Goal: Navigation & Orientation: Find specific page/section

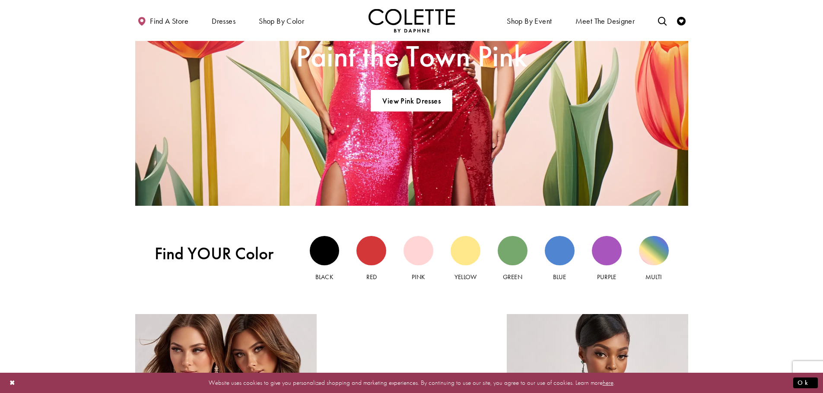
scroll to position [907, 0]
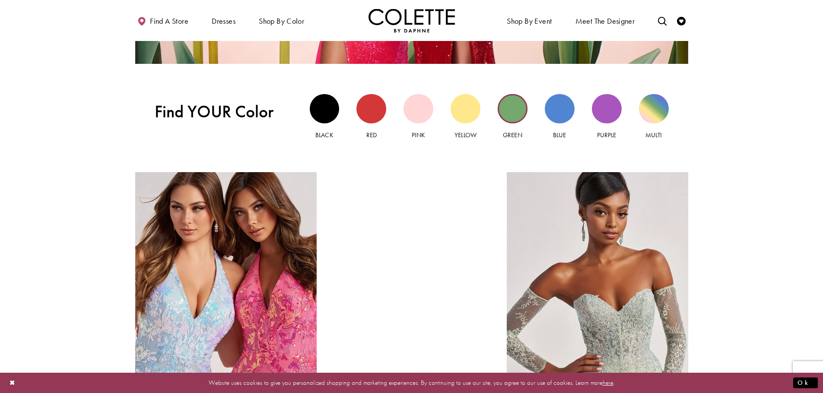
click at [516, 112] on div "Green view" at bounding box center [513, 109] width 30 height 30
click at [606, 103] on div "Purple view" at bounding box center [607, 109] width 30 height 30
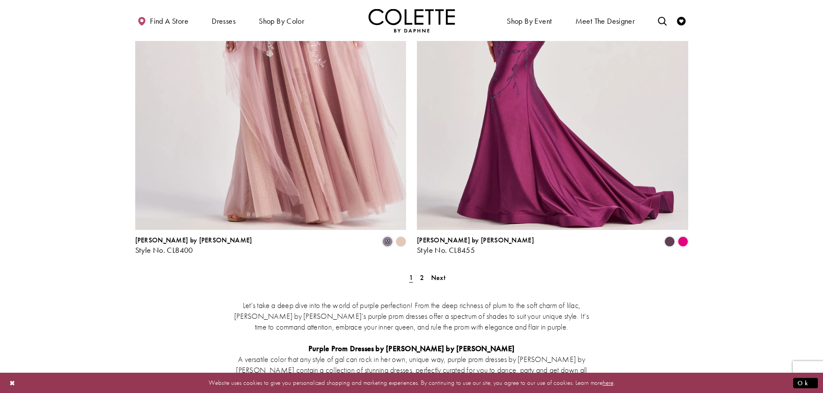
scroll to position [1425, 0]
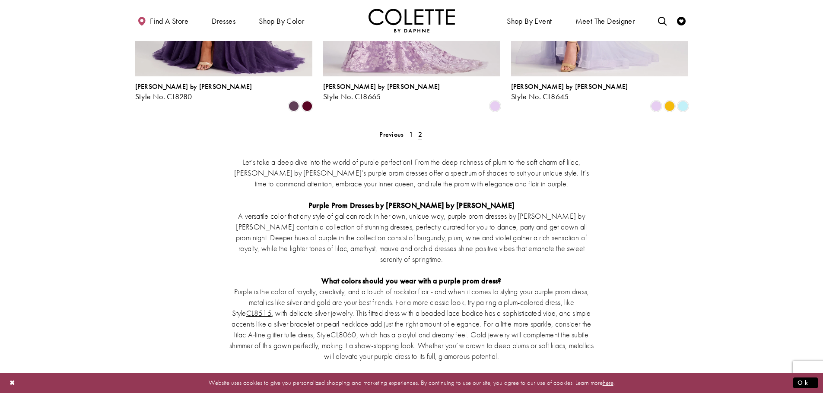
scroll to position [613, 0]
